Goal: Check status: Check status

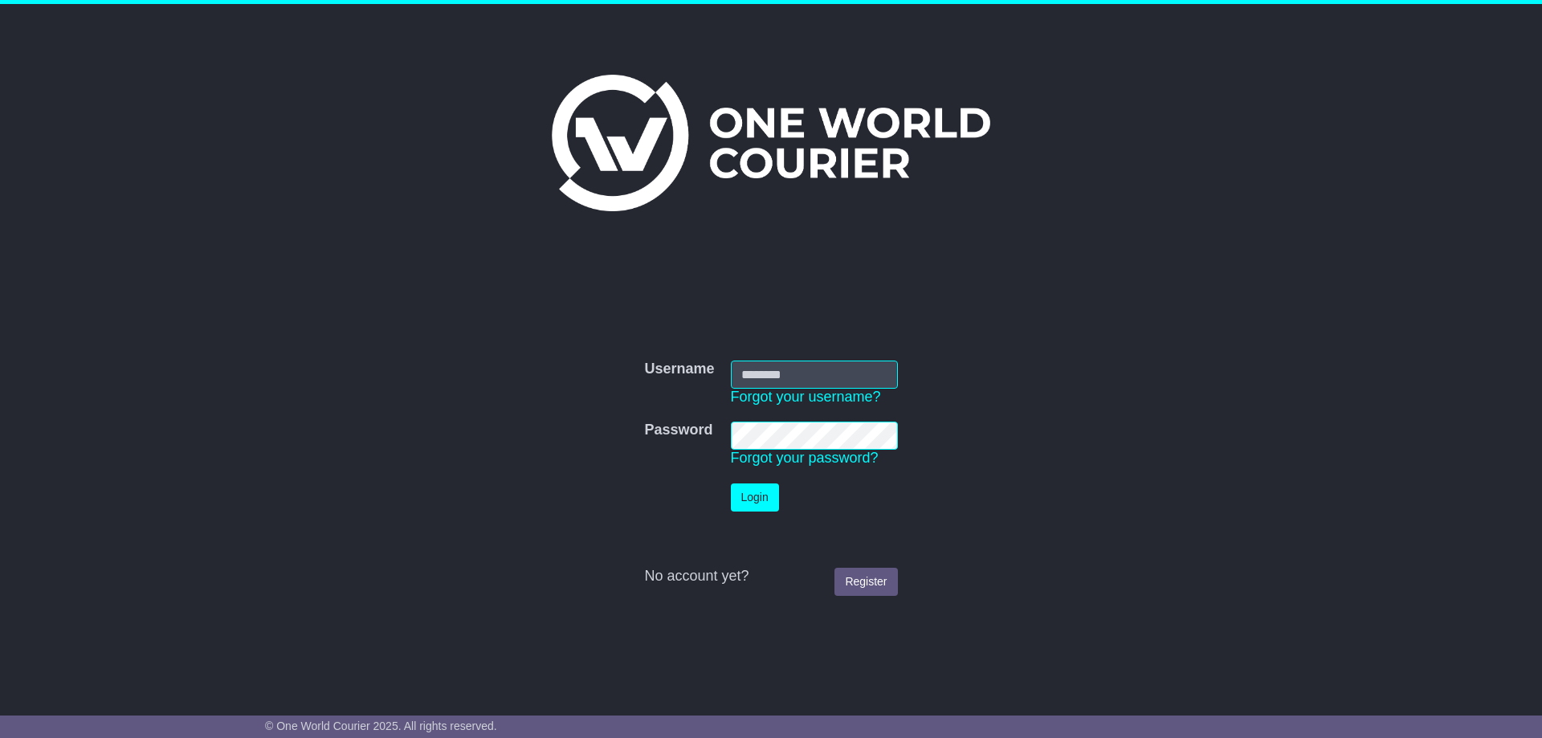
type input "**********"
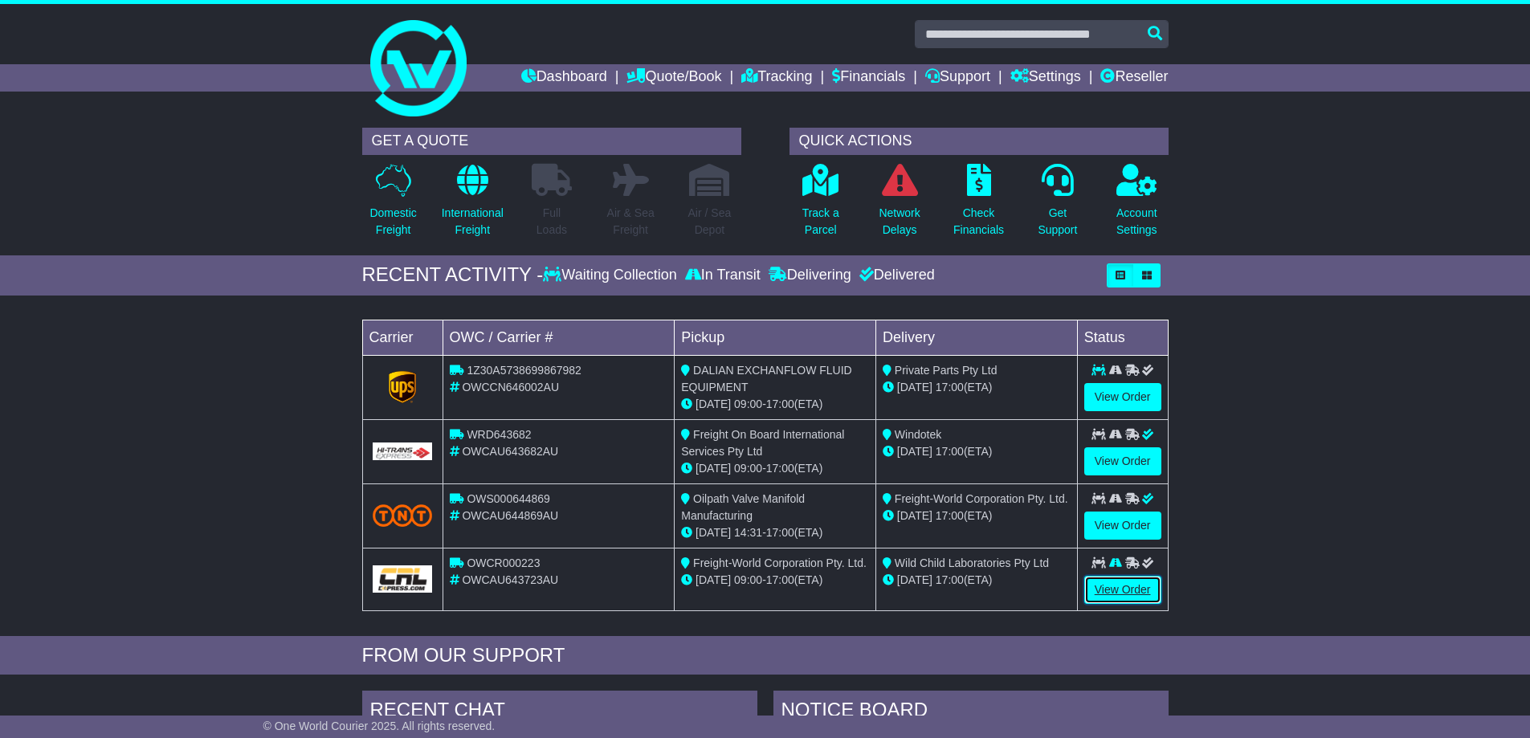
click at [1143, 590] on link "View Order" at bounding box center [1122, 590] width 77 height 28
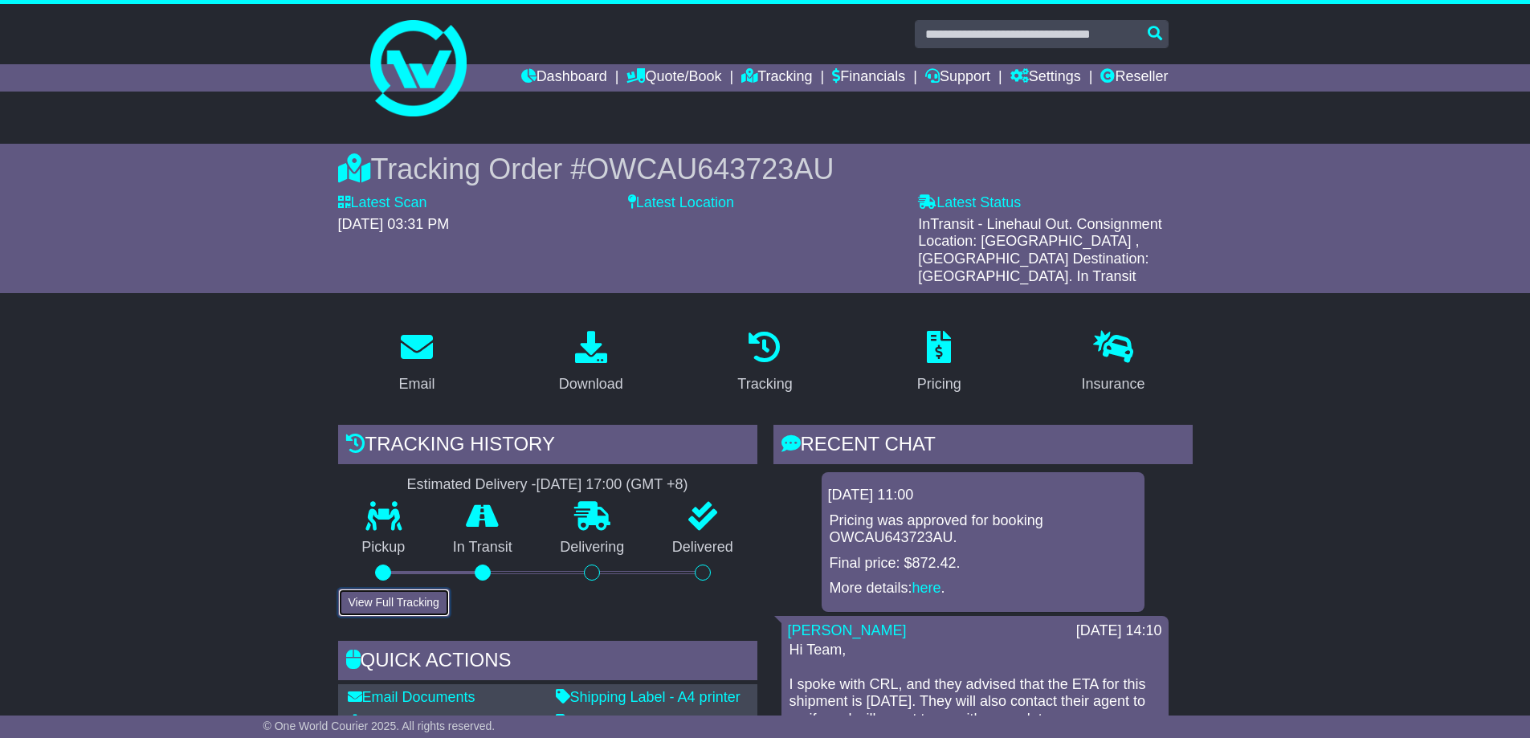
click at [376, 589] on button "View Full Tracking" at bounding box center [394, 603] width 112 height 28
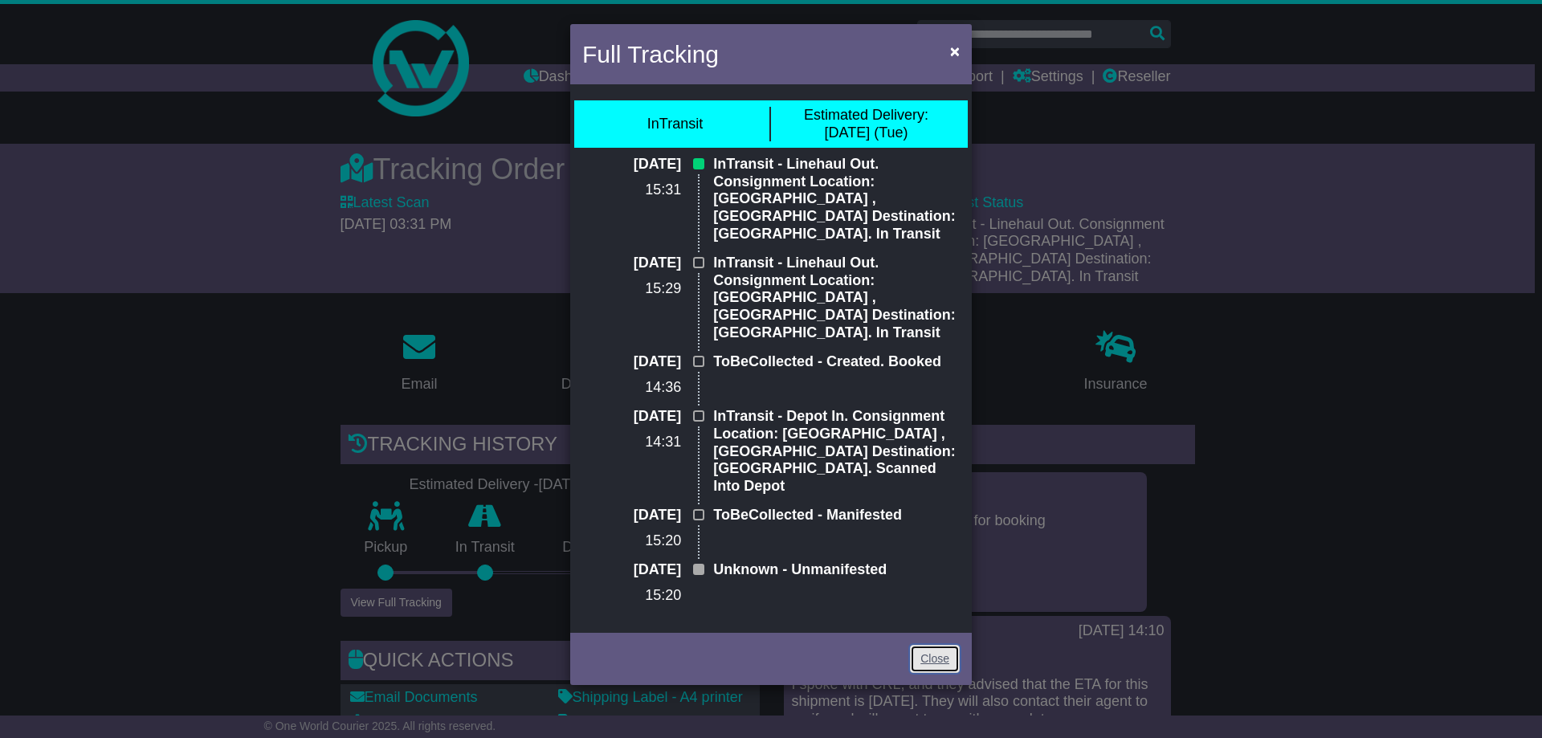
click at [919, 645] on link "Close" at bounding box center [935, 659] width 50 height 28
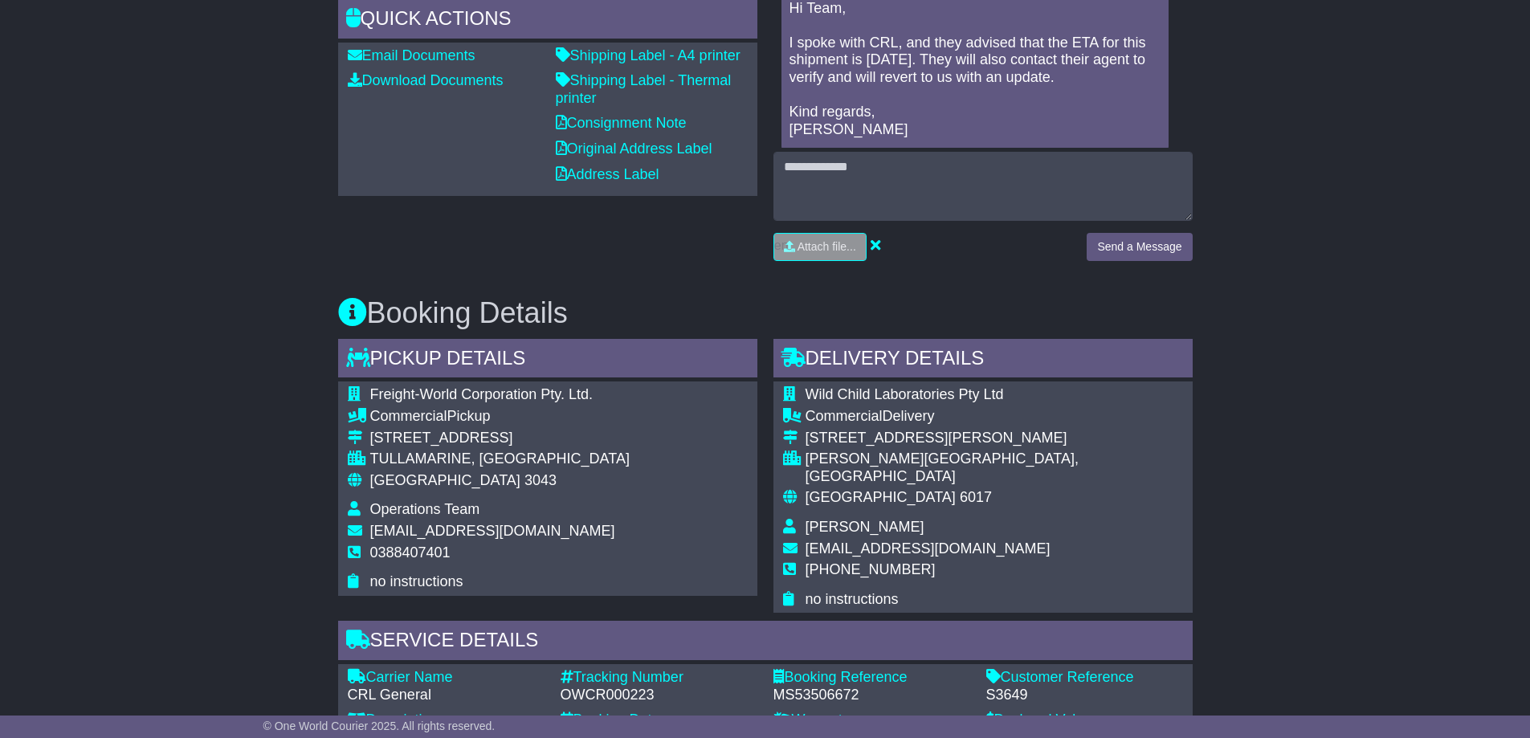
scroll to position [642, 0]
drag, startPoint x: 863, startPoint y: 656, endPoint x: 769, endPoint y: 653, distance: 94.0
click at [769, 668] on div "Booking Reference - MS53506672" at bounding box center [871, 685] width 213 height 35
copy div "MS53506672"
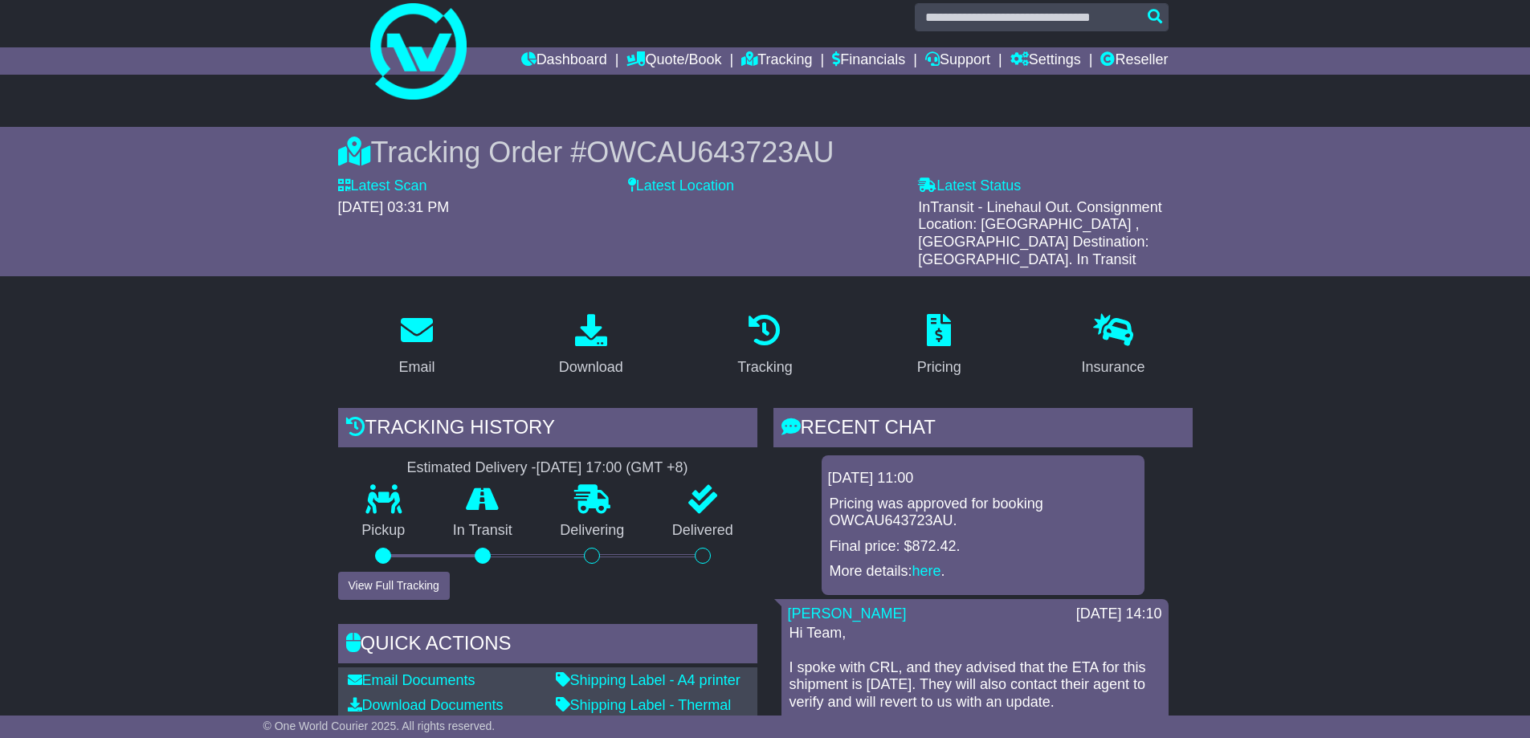
scroll to position [0, 0]
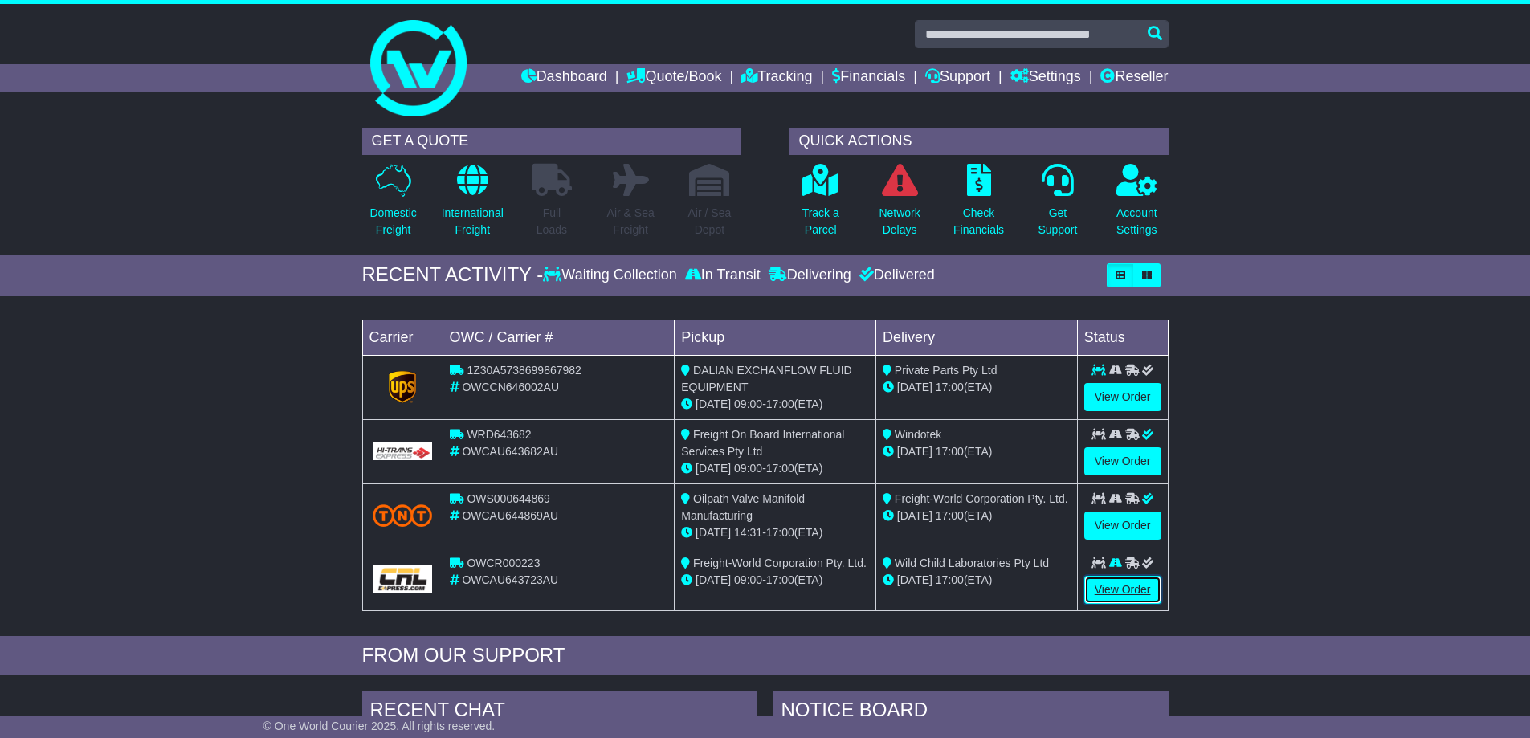
click at [1121, 587] on link "View Order" at bounding box center [1122, 590] width 77 height 28
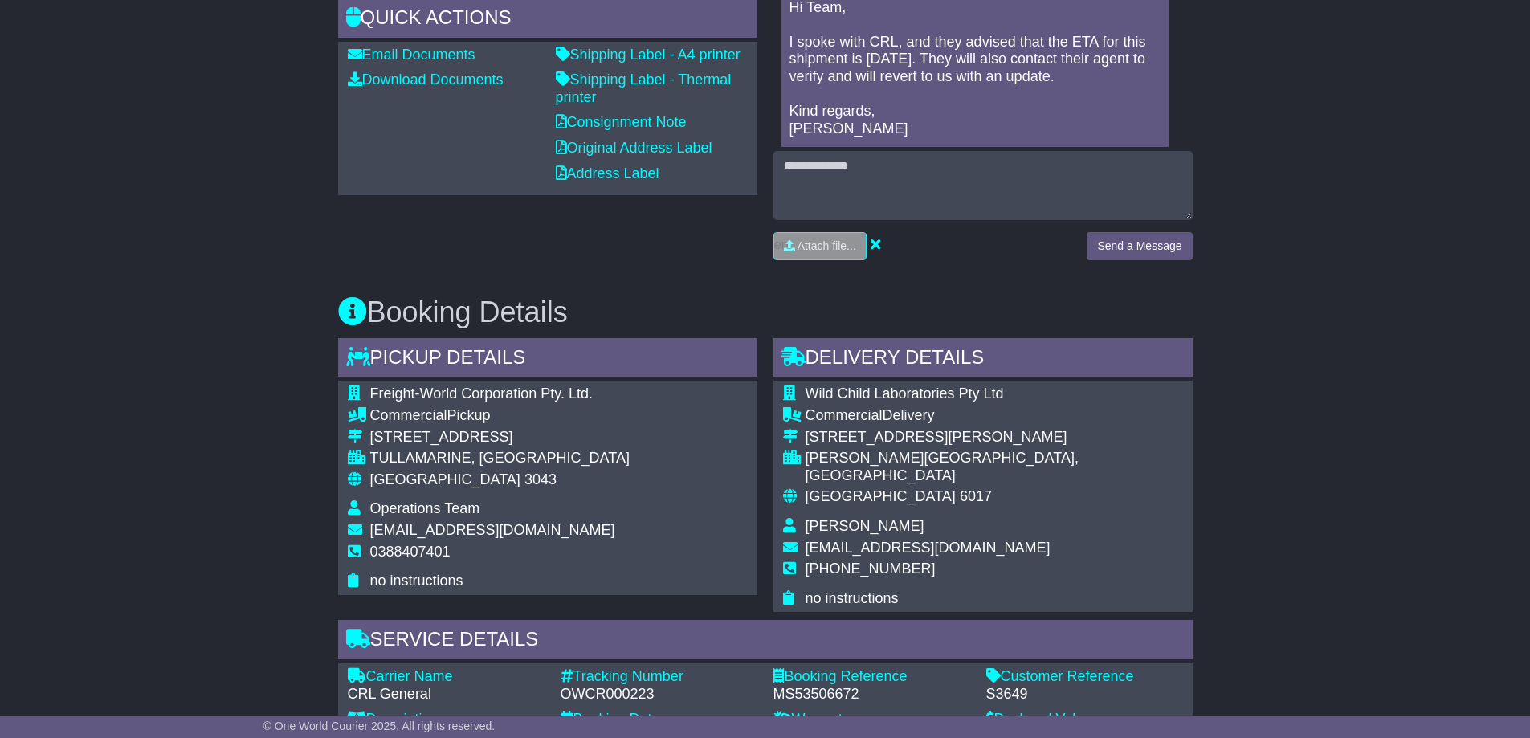
scroll to position [964, 0]
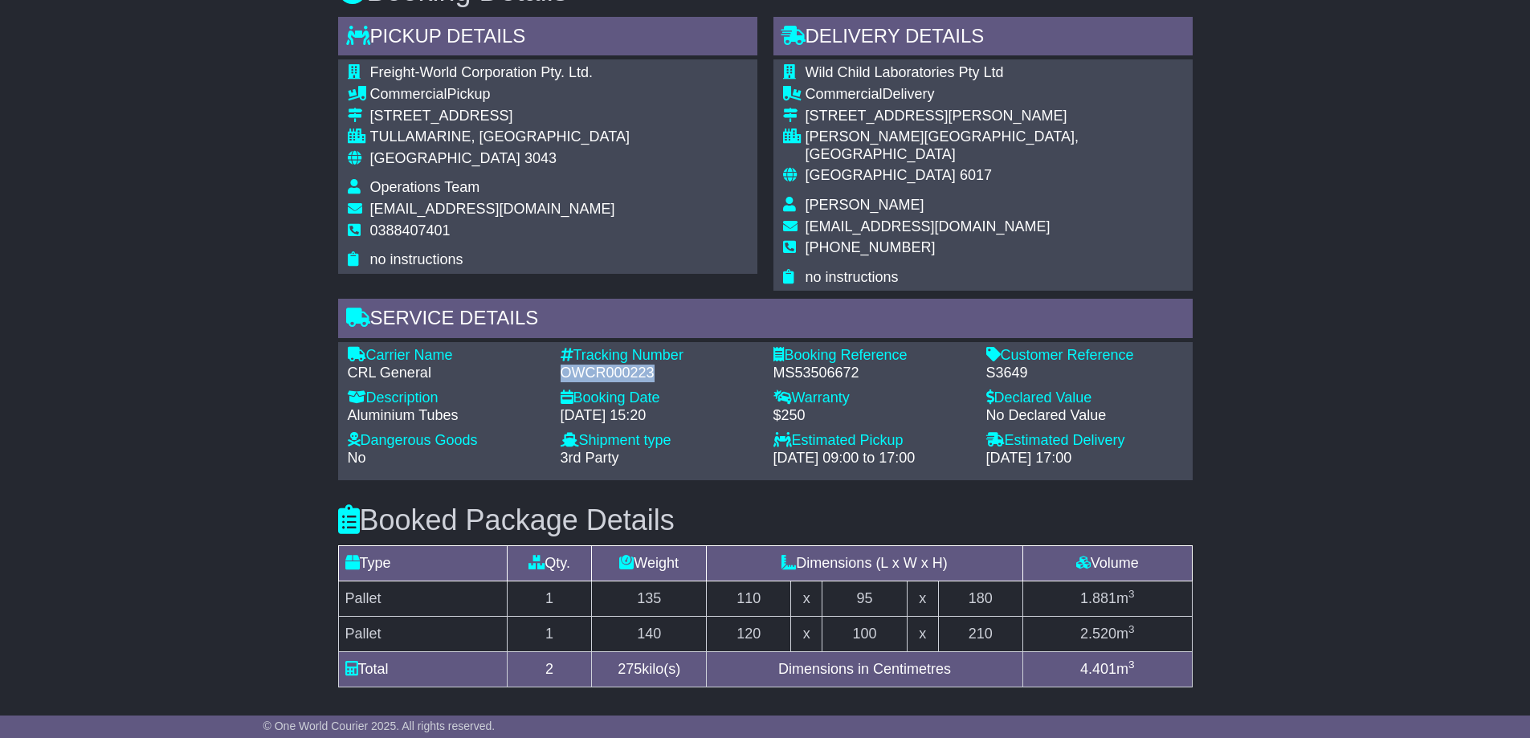
drag, startPoint x: 644, startPoint y: 332, endPoint x: 561, endPoint y: 340, distance: 83.1
click at [561, 365] on div "OWCR000223" at bounding box center [658, 374] width 197 height 18
copy div "OWCR000223"
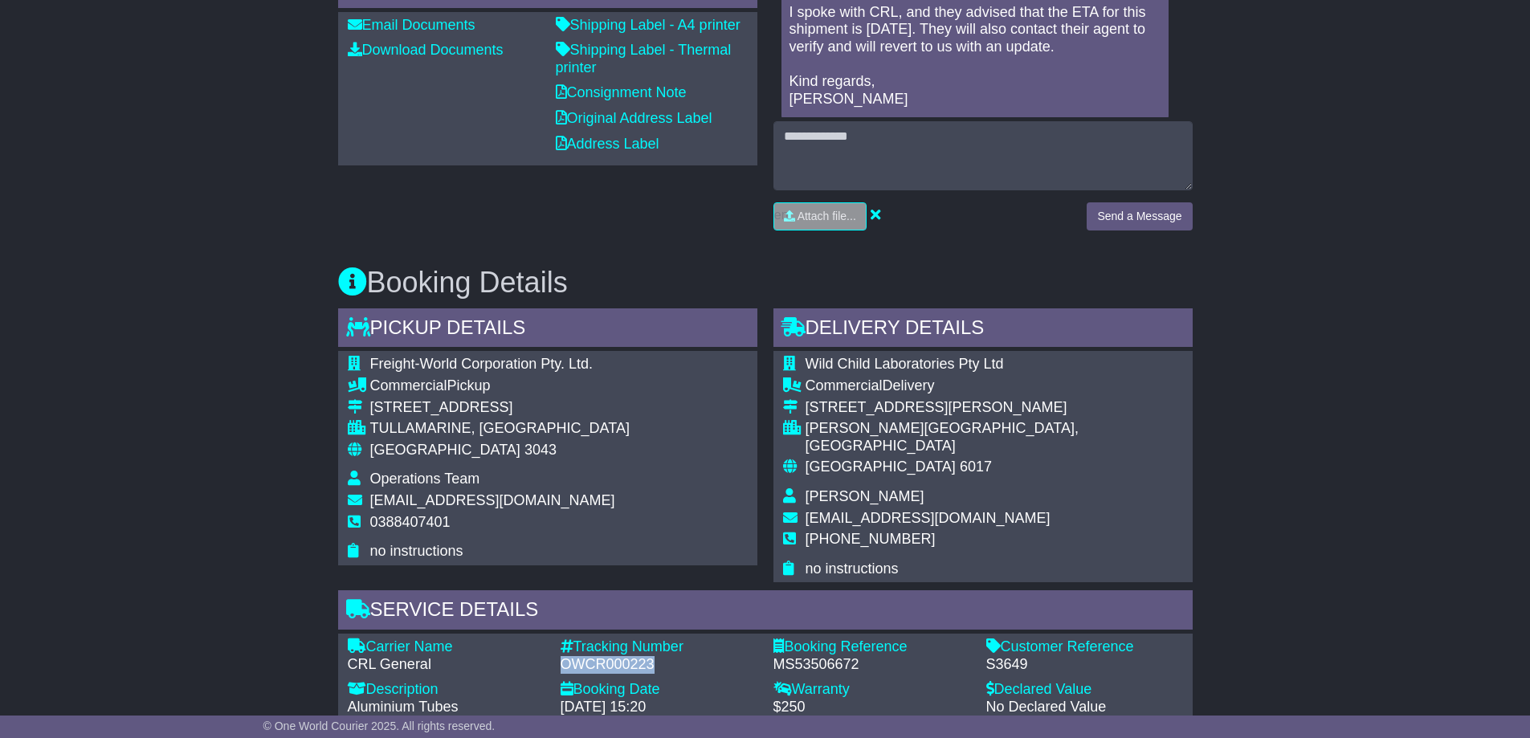
scroll to position [0, 0]
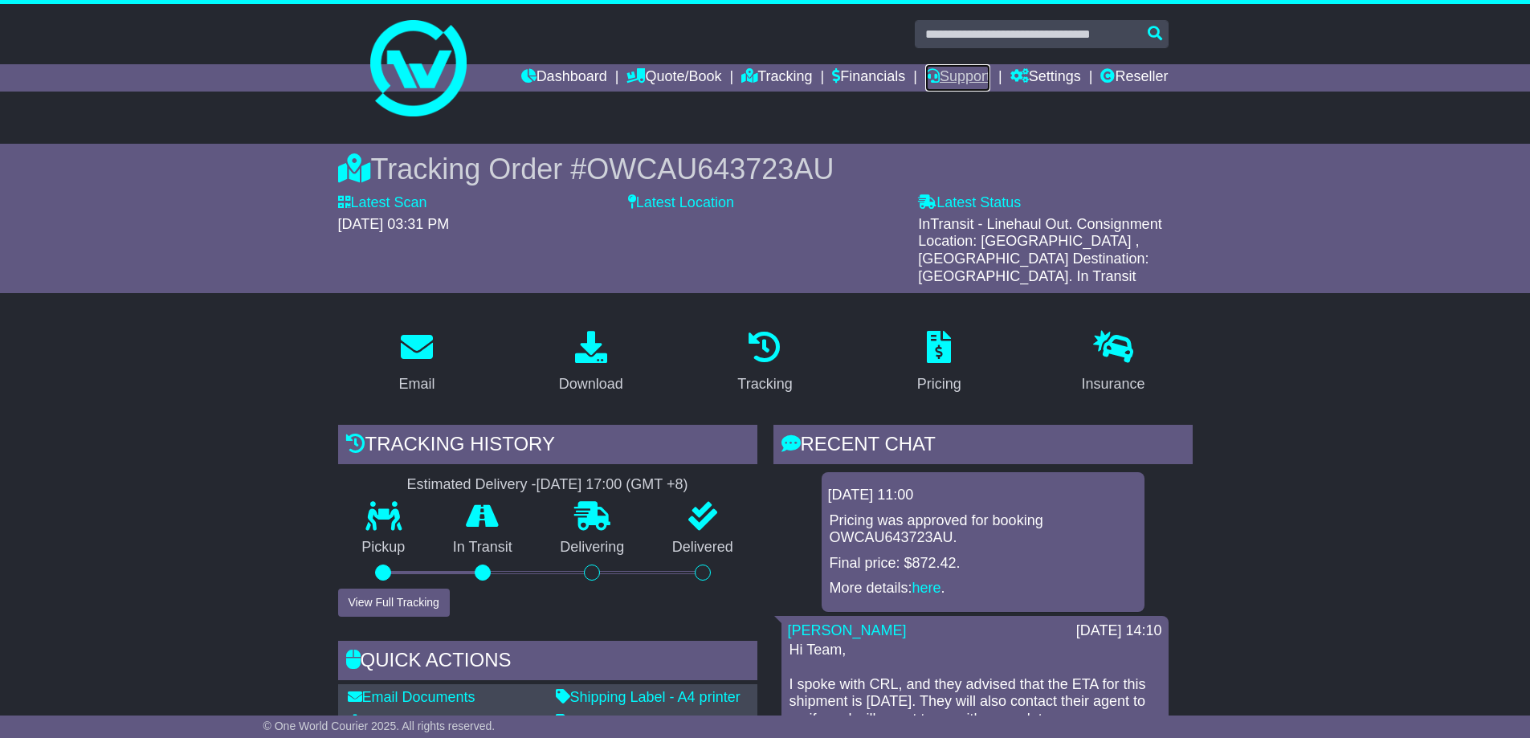
click at [964, 75] on link "Support" at bounding box center [957, 77] width 65 height 27
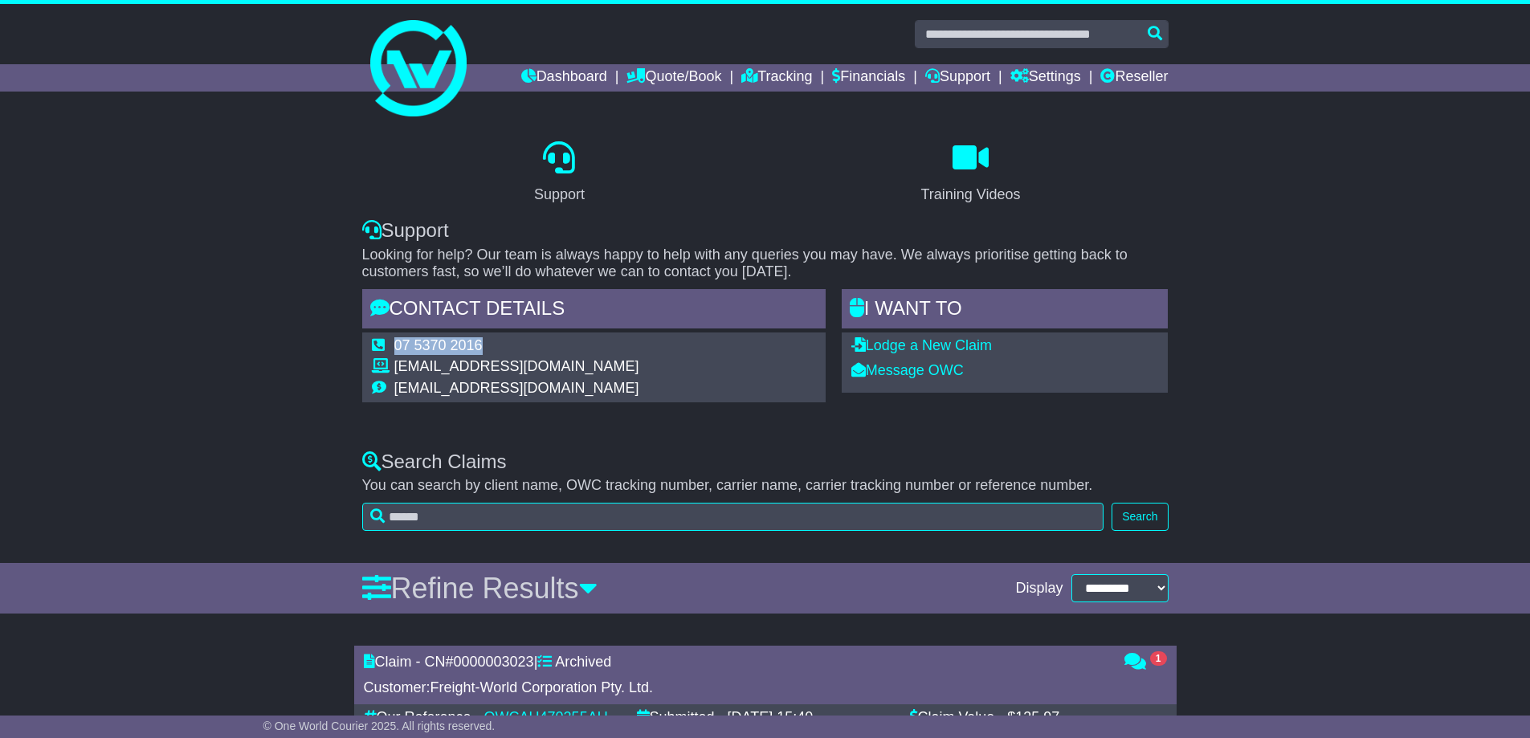
drag, startPoint x: 480, startPoint y: 345, endPoint x: 393, endPoint y: 341, distance: 86.8
click at [394, 341] on td "07 5370 2016" at bounding box center [516, 348] width 245 height 22
copy td "07 5370 2016"
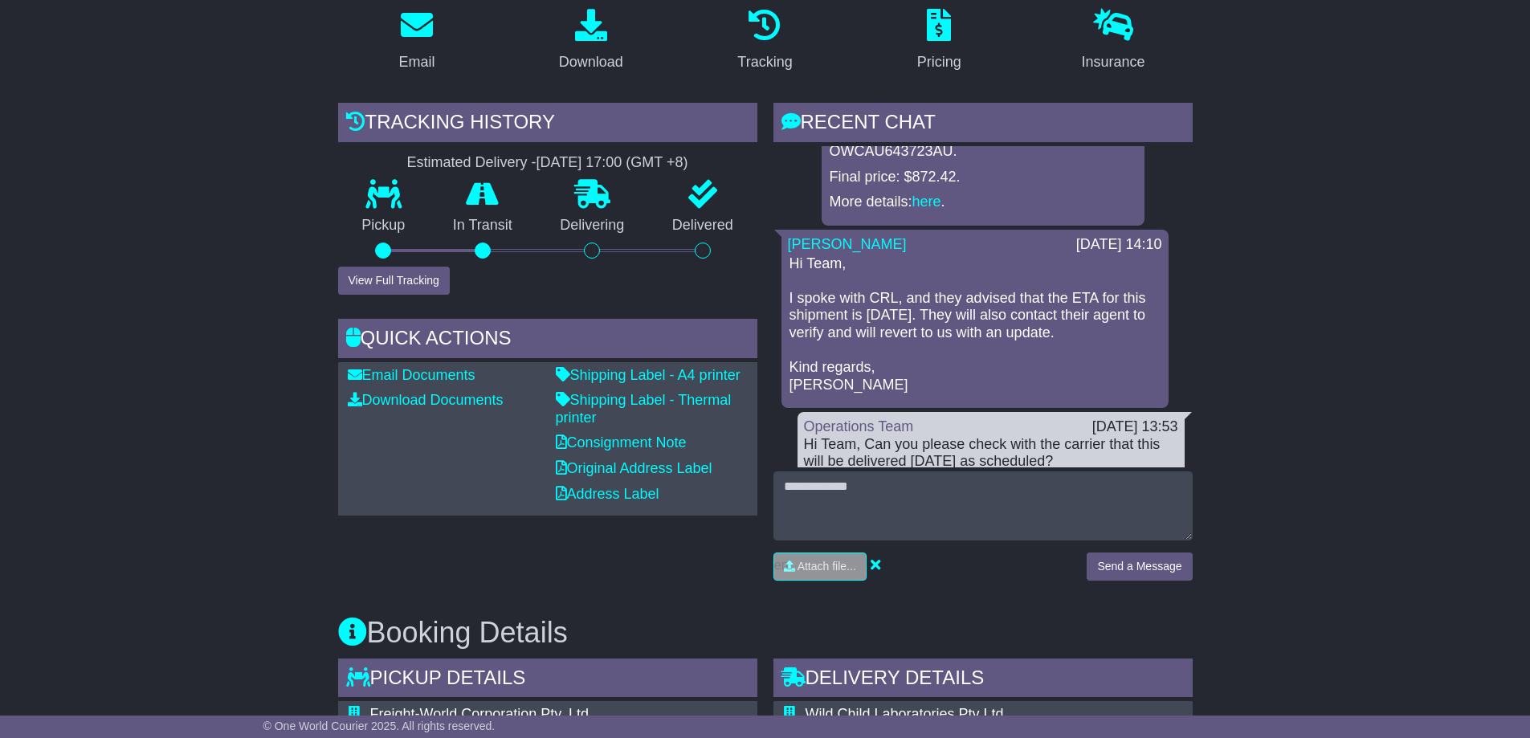
scroll to position [321, 0]
click at [407, 267] on button "View Full Tracking" at bounding box center [394, 281] width 112 height 28
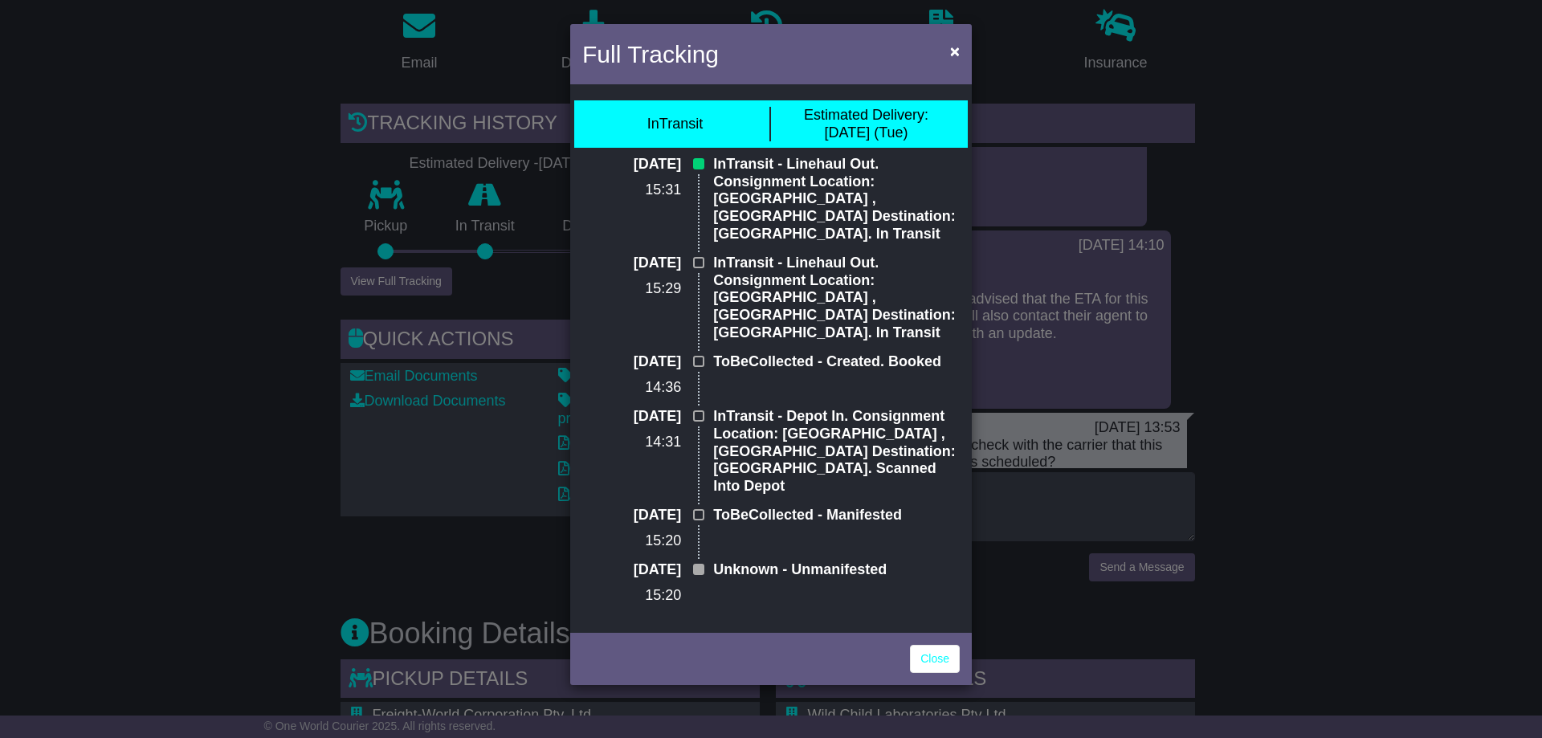
click at [857, 408] on p "InTransit - Depot In. Consignment Location: [GEOGRAPHIC_DATA] , [GEOGRAPHIC_DAT…" at bounding box center [836, 451] width 247 height 87
click at [938, 645] on link "Close" at bounding box center [935, 659] width 50 height 28
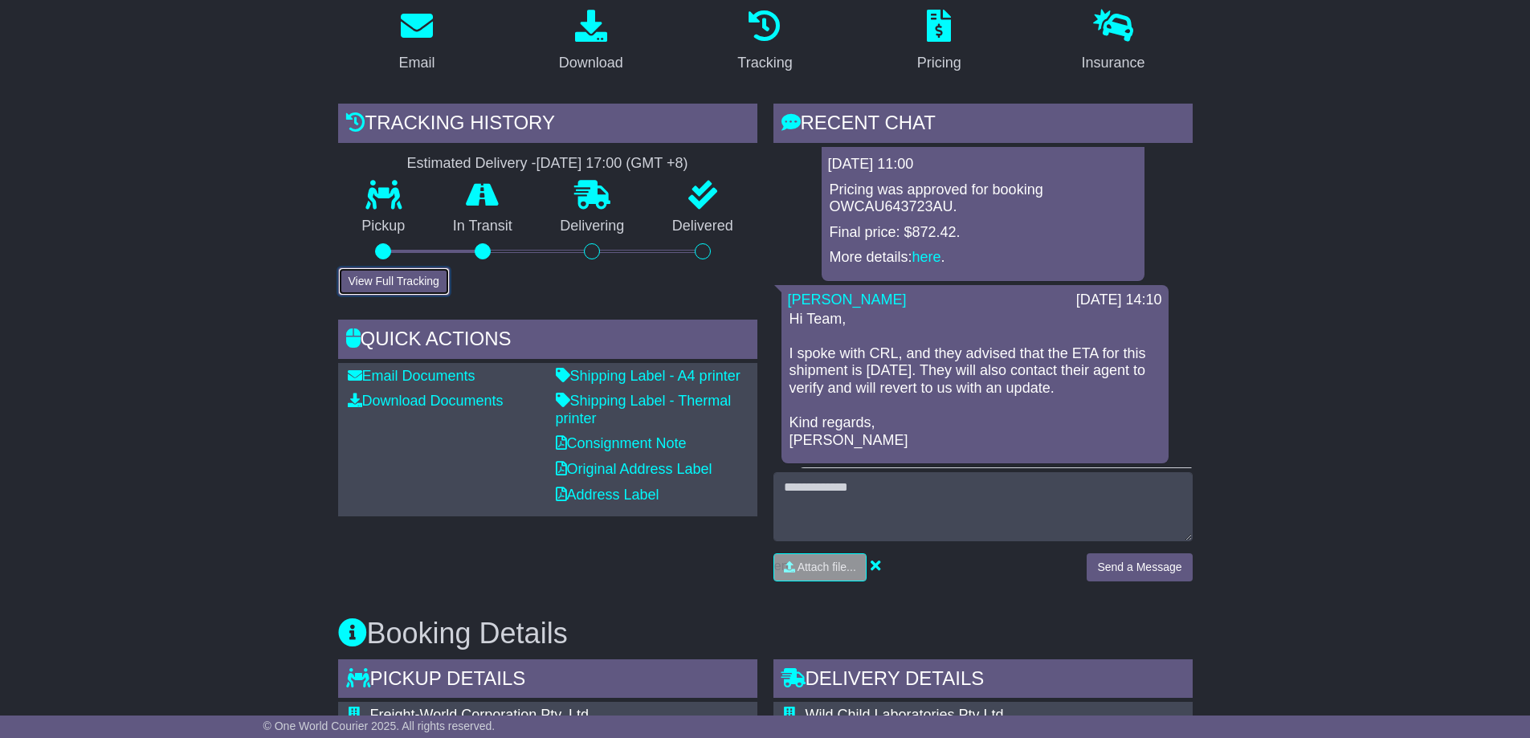
scroll to position [0, 0]
